Goal: Information Seeking & Learning: Check status

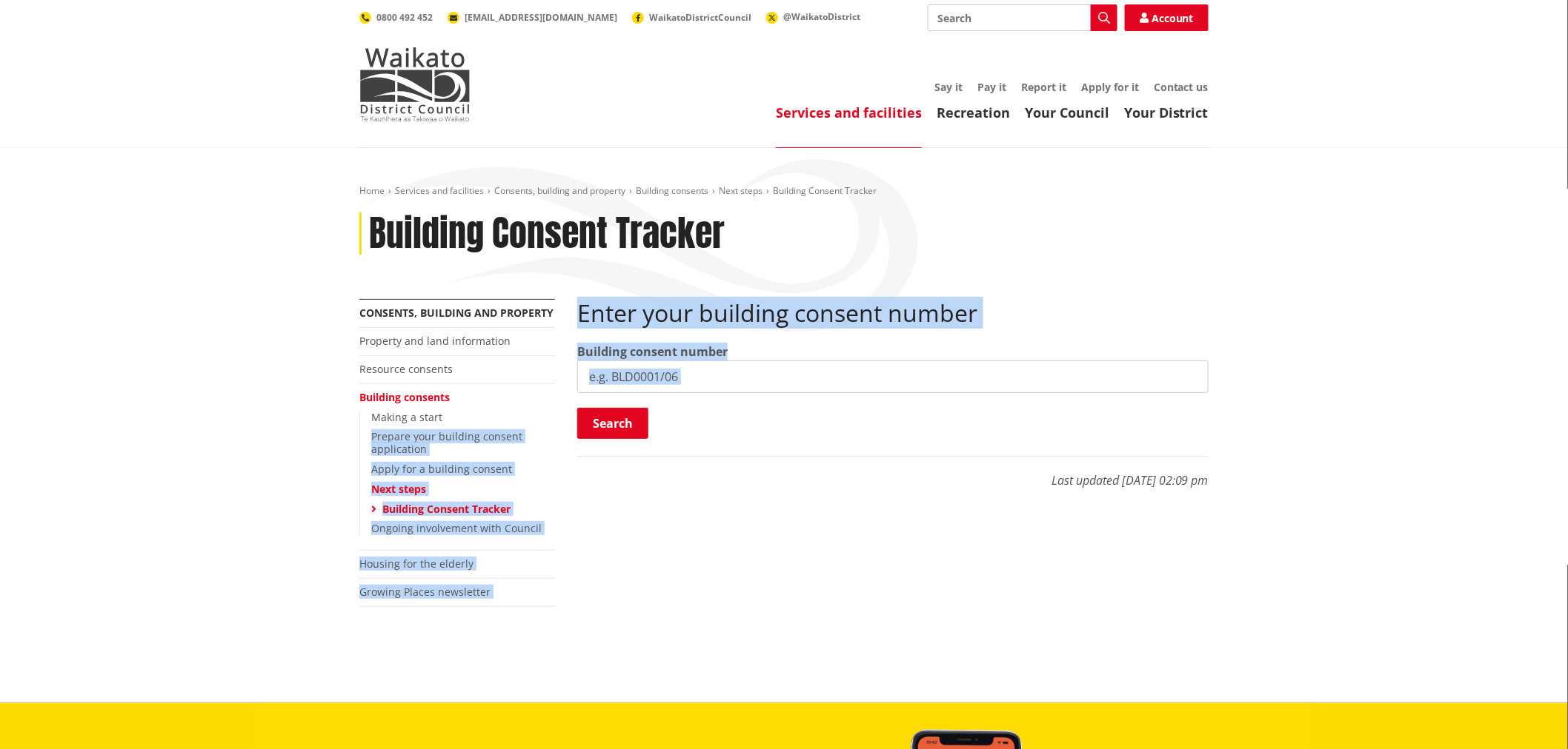
drag, startPoint x: 555, startPoint y: 408, endPoint x: 654, endPoint y: 396, distance: 99.7
click at [598, 401] on div "More from this section Consents, building and property Property and land inform…" at bounding box center [784, 471] width 871 height 344
click at [671, 386] on input "search" at bounding box center [892, 376] width 631 height 32
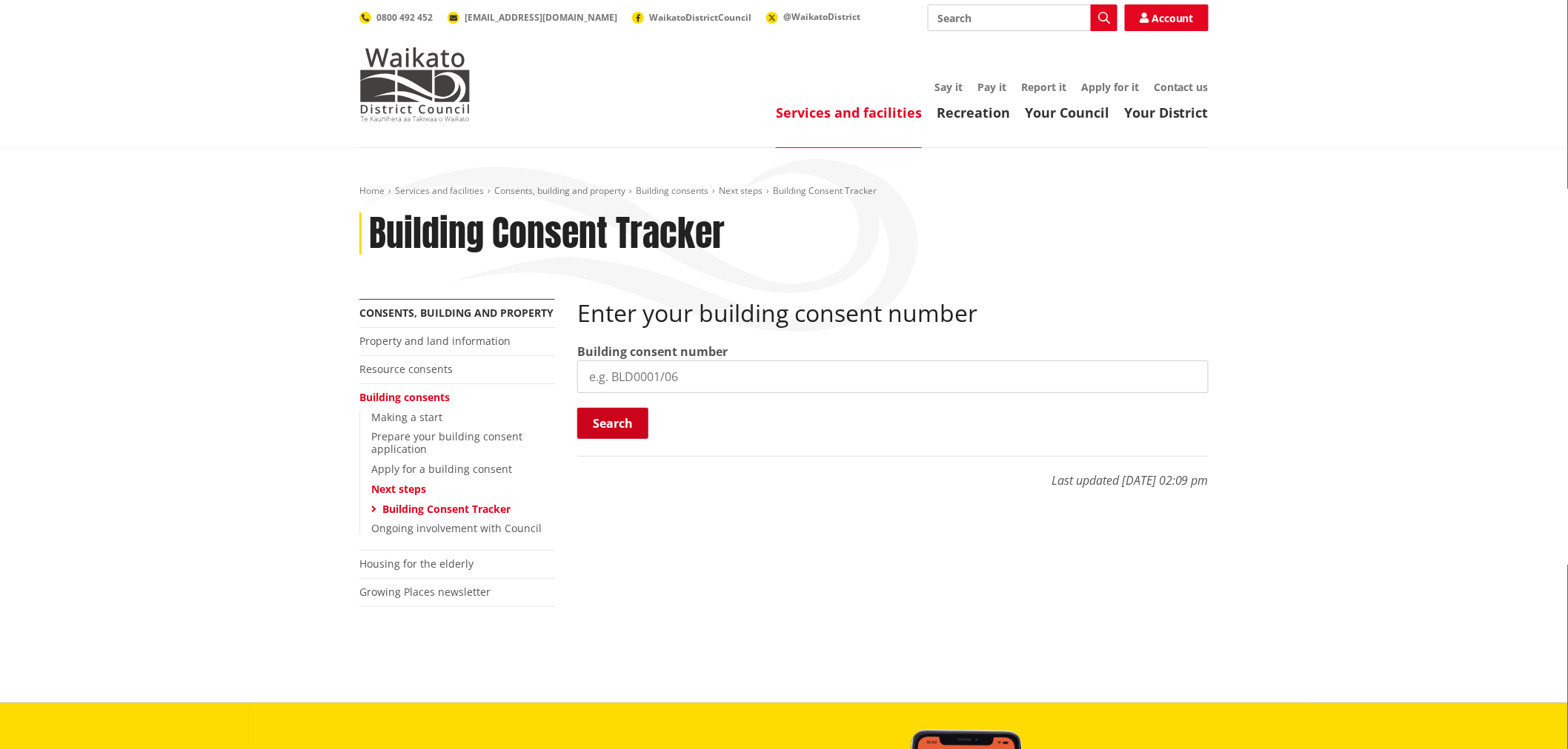
paste input "BLD0206/26"
type input "BLD0206/26"
click at [618, 415] on button "Search" at bounding box center [612, 423] width 71 height 31
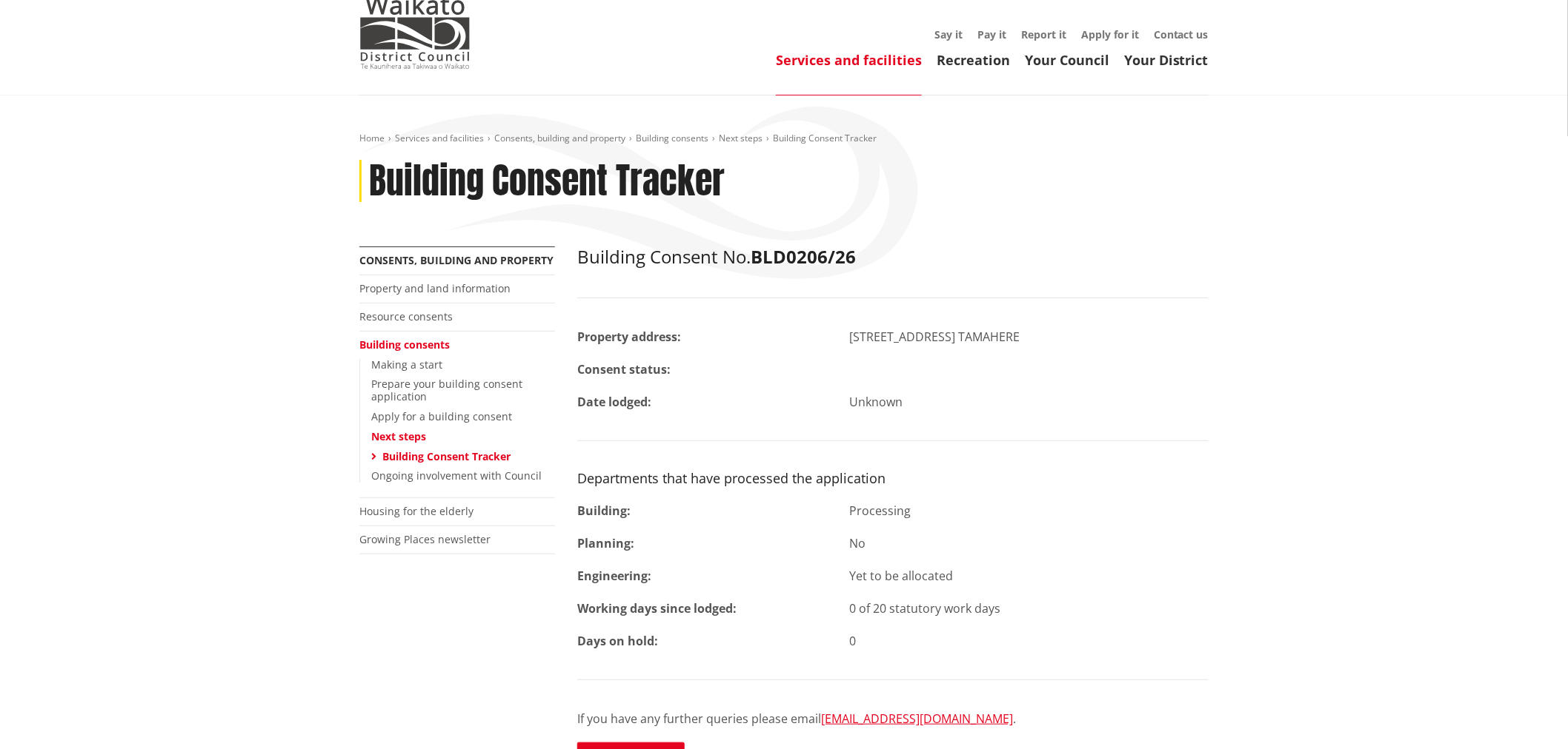
scroll to position [164, 0]
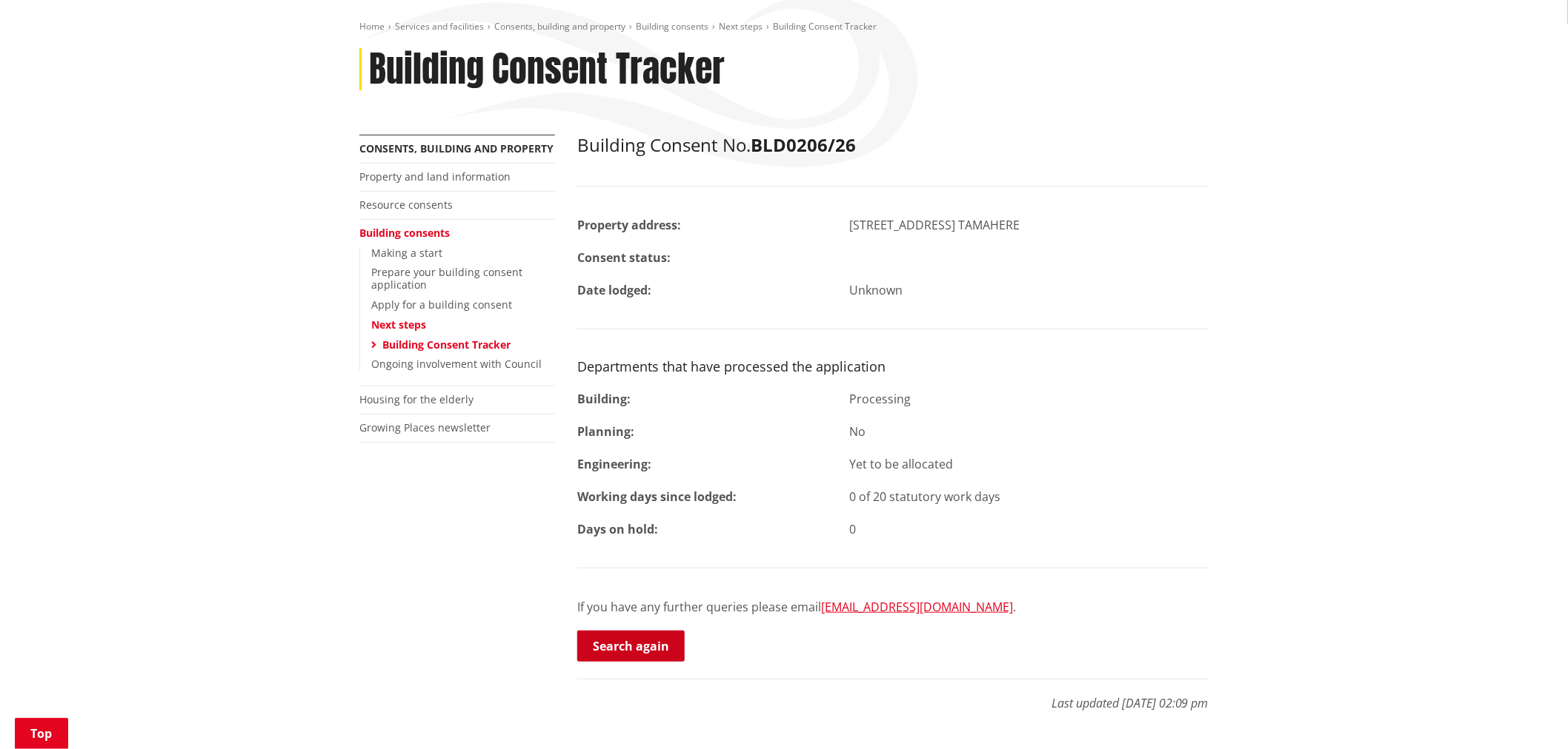
click at [662, 646] on link "Search again" at bounding box center [631, 646] width 107 height 31
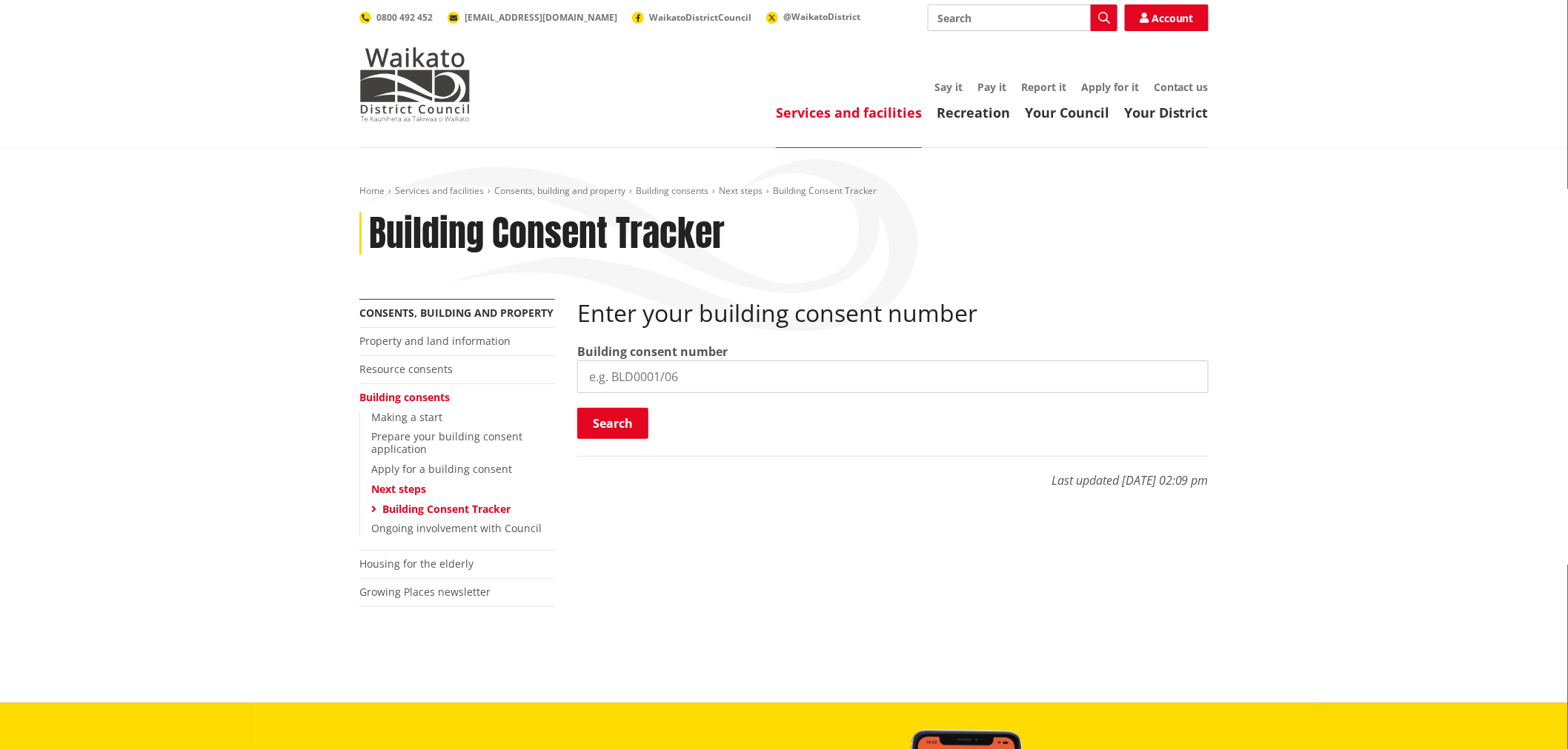
click at [635, 383] on input "search" at bounding box center [892, 376] width 631 height 32
paste input "BLD0172/26"
type input "BLD0172/26"
click at [605, 416] on button "Search" at bounding box center [612, 423] width 71 height 31
